Goal: Task Accomplishment & Management: Complete application form

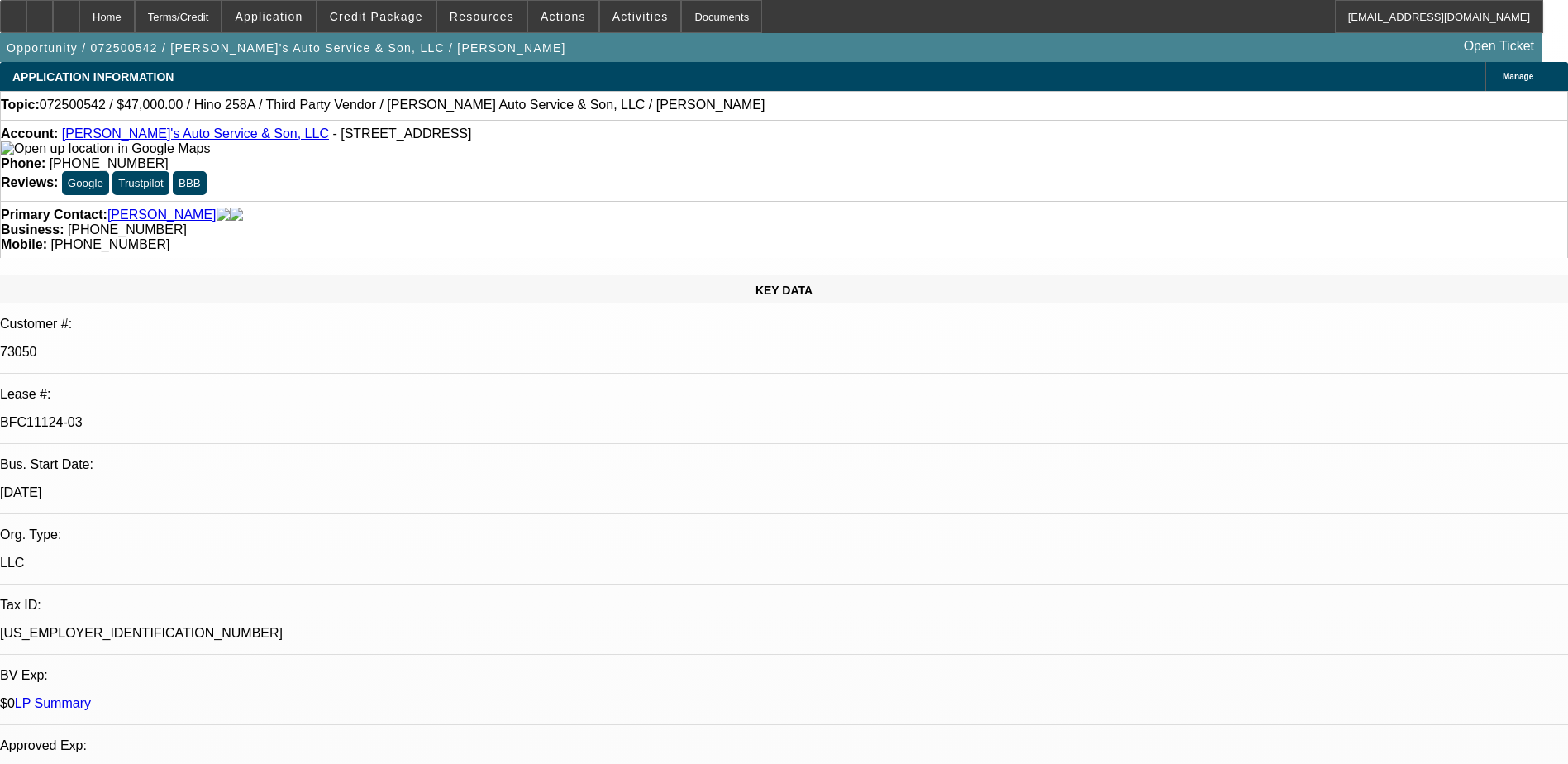
select select "0"
select select "6"
select select "0"
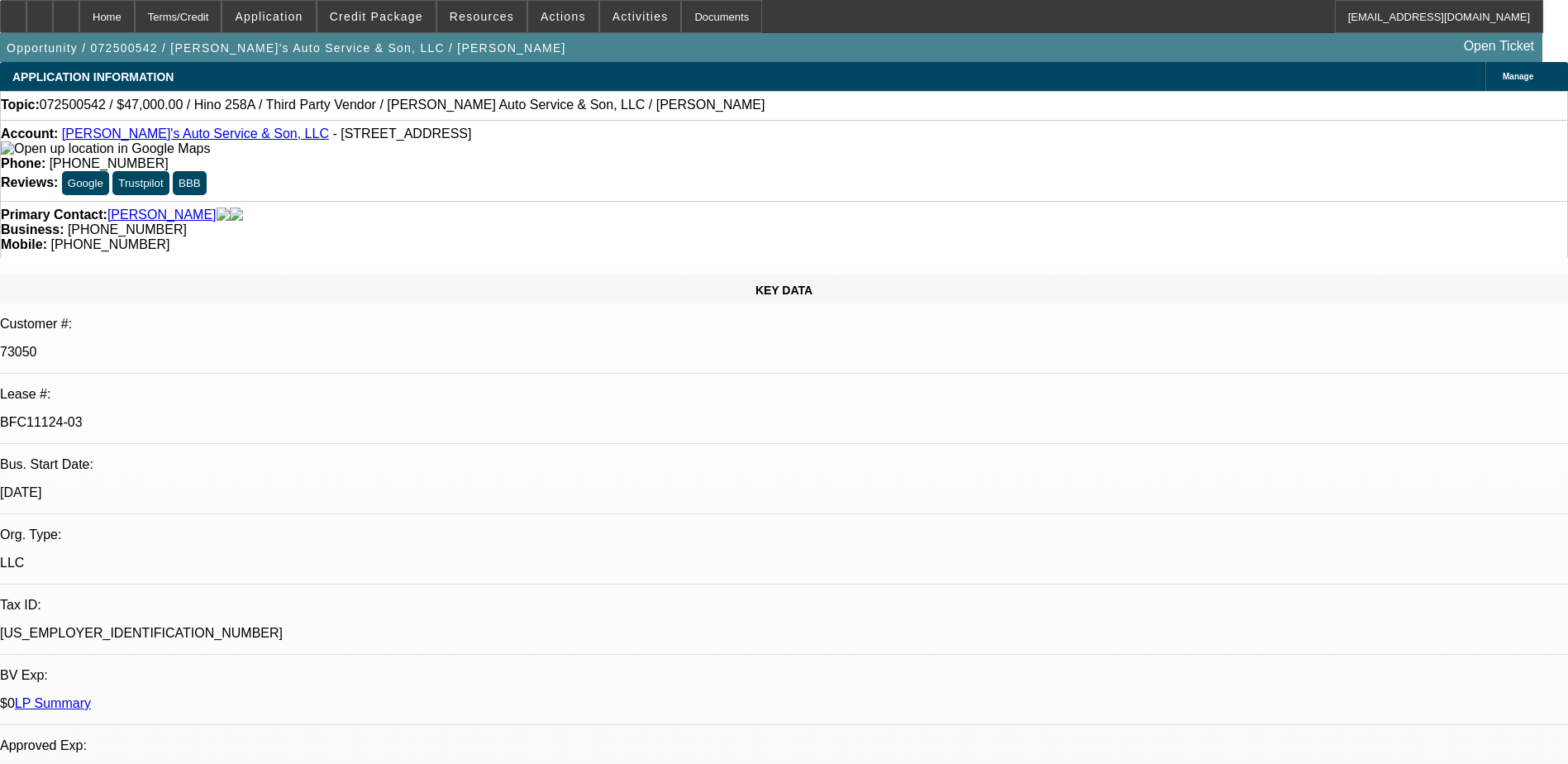
select select "0"
select select "0.1"
select select "4"
select select "0"
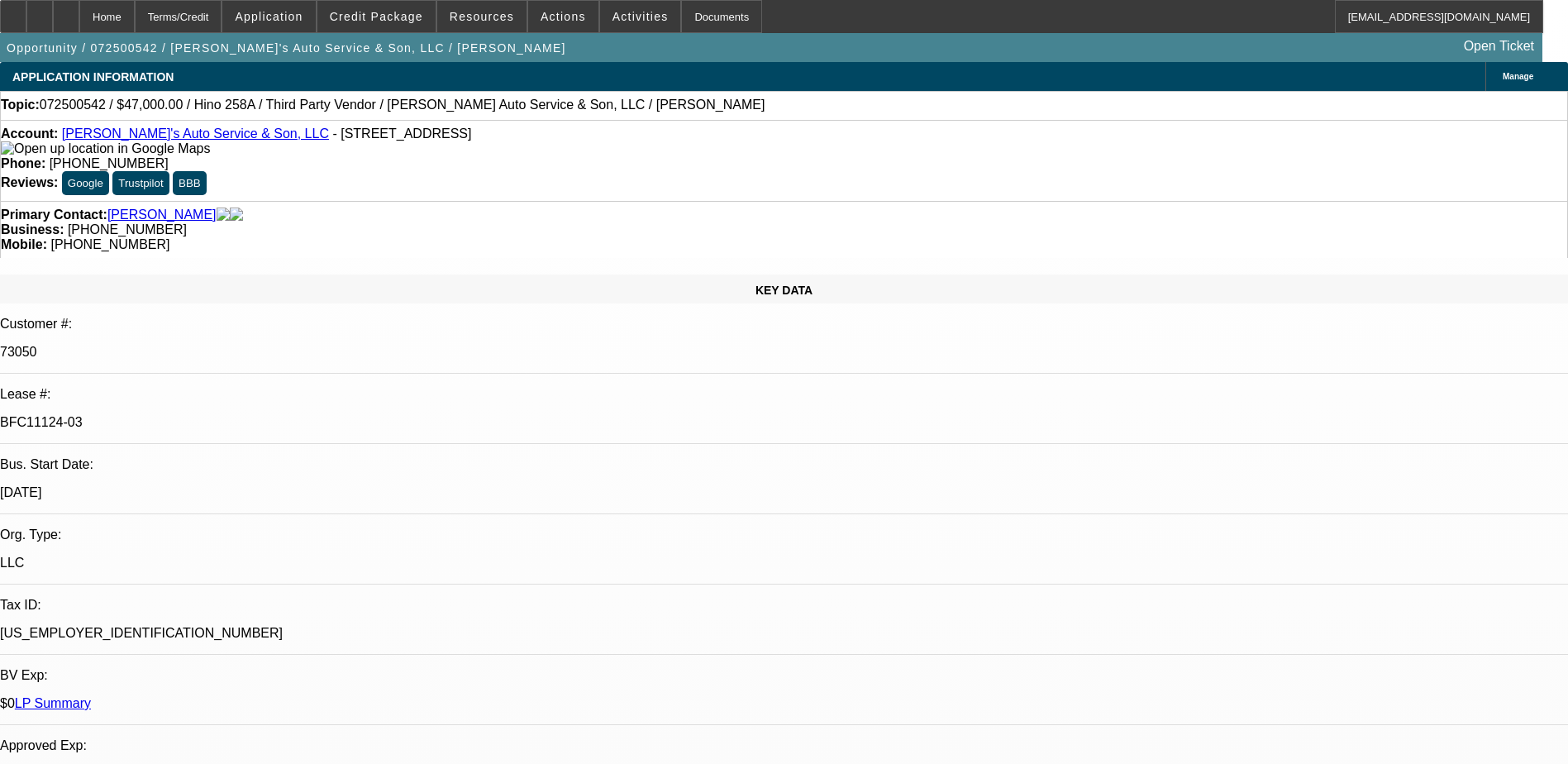
select select "0"
select select "6"
select select "0"
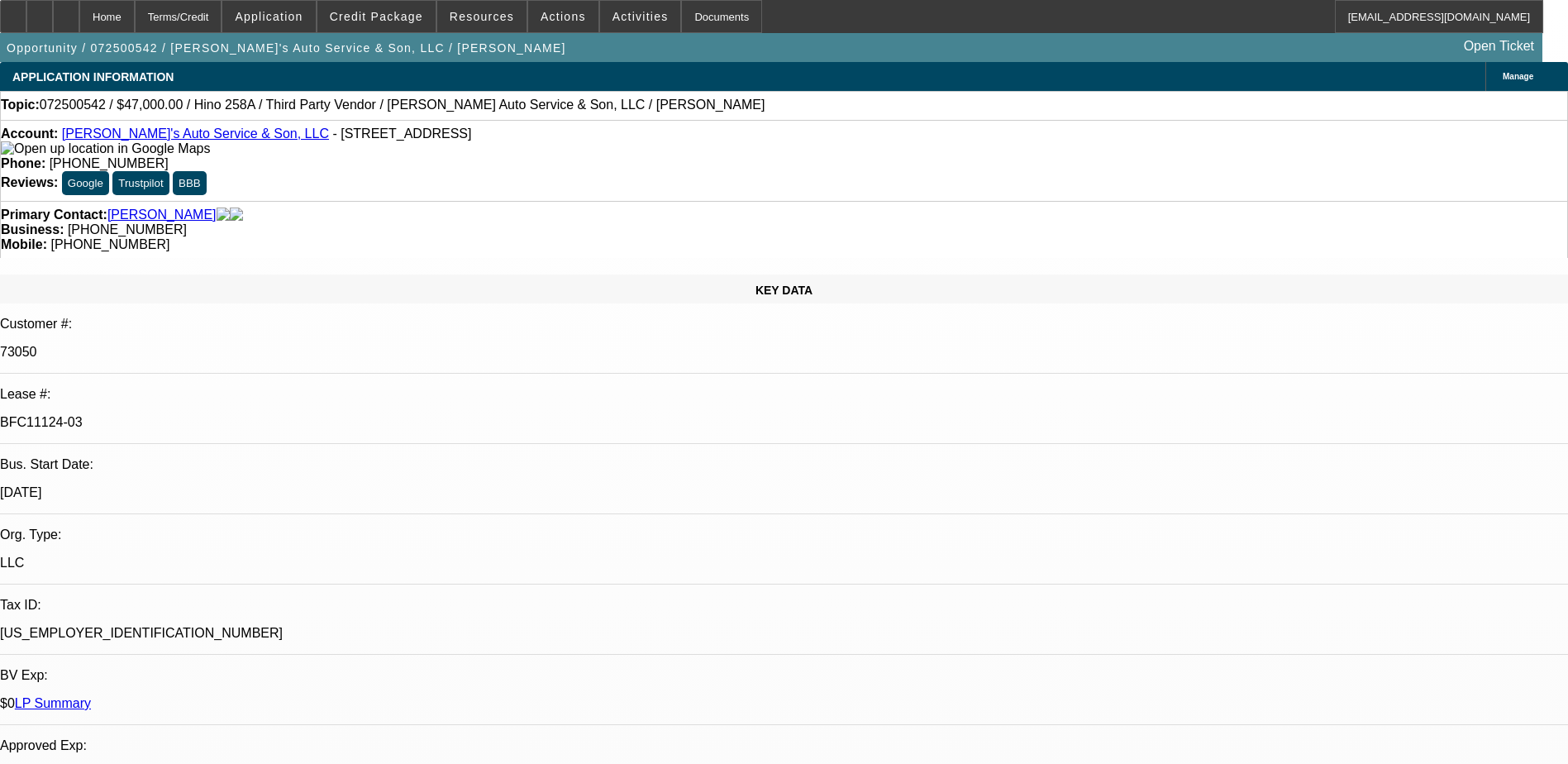
select select "6"
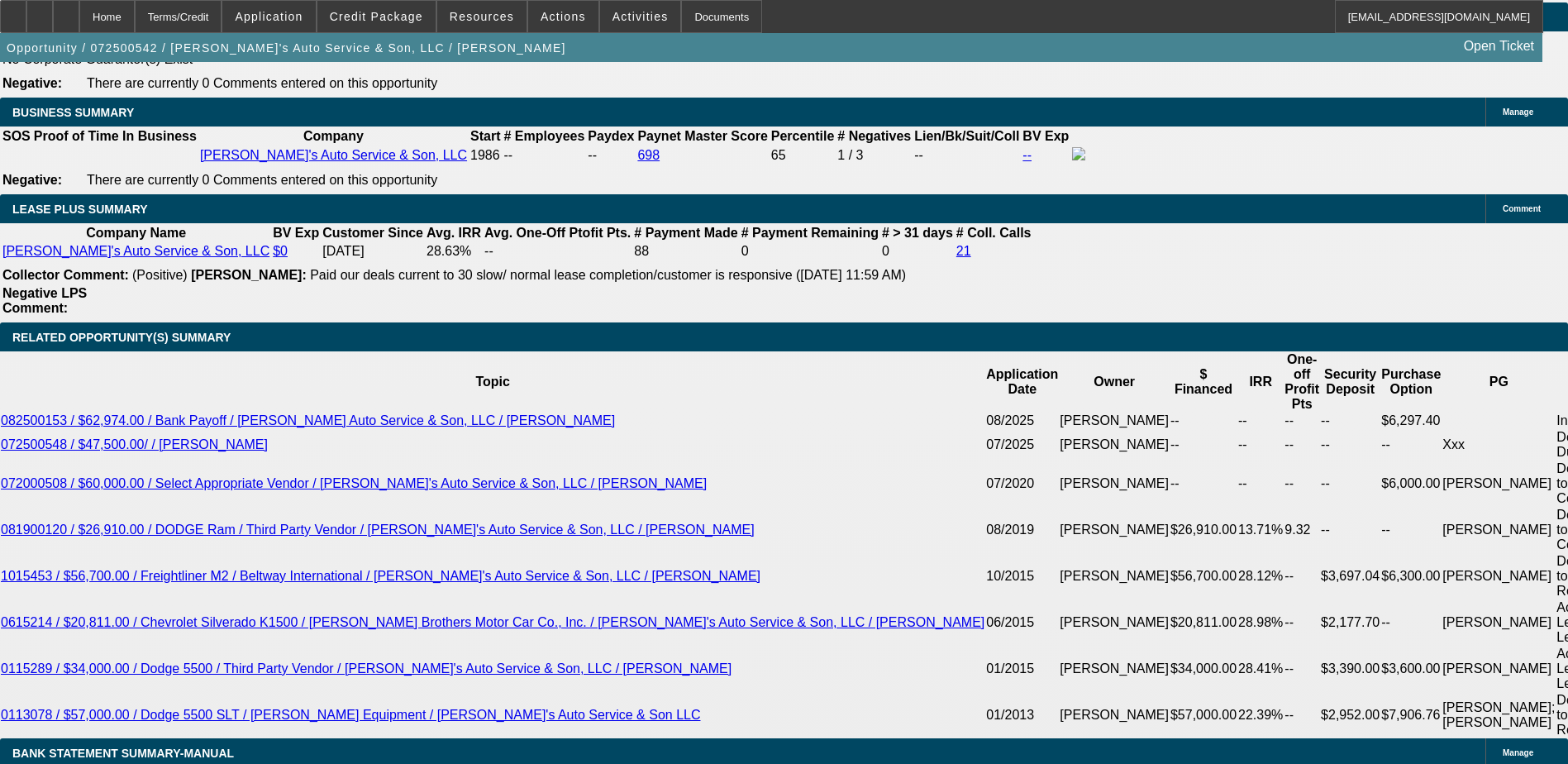
scroll to position [2439, 0]
